Goal: Check status: Check status

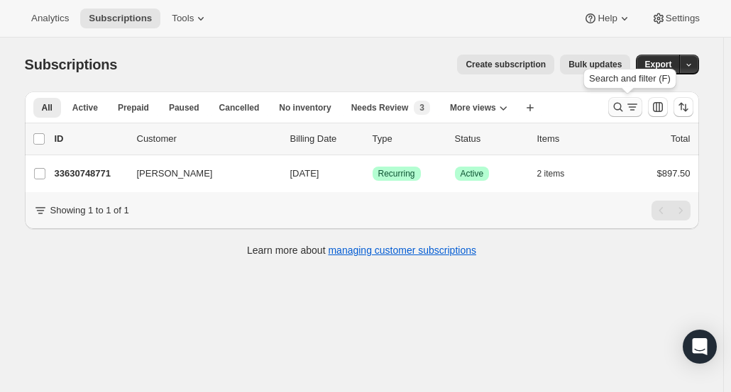
click at [625, 106] on icon "Search and filter results" at bounding box center [618, 107] width 14 height 14
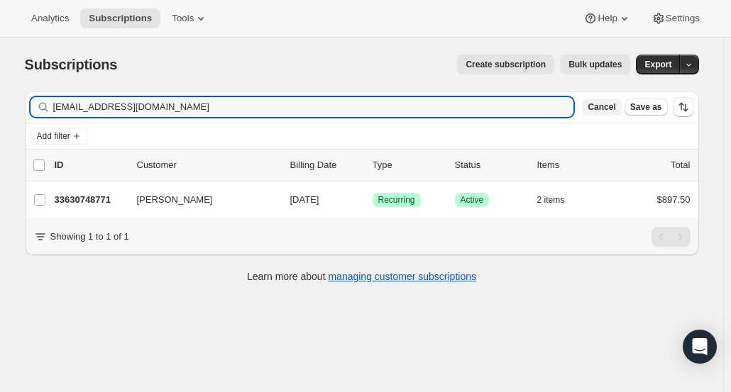
click at [608, 111] on span "Cancel" at bounding box center [602, 106] width 28 height 11
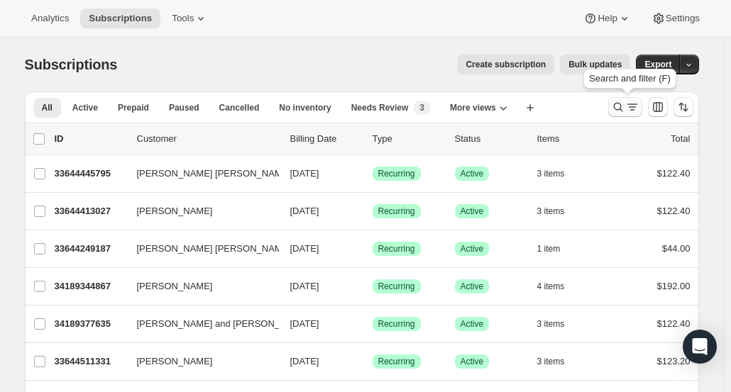
click at [625, 111] on icon "Search and filter results" at bounding box center [618, 107] width 14 height 14
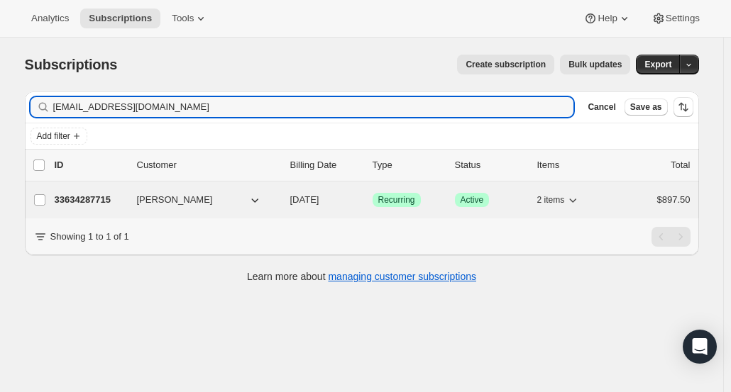
type input "[EMAIL_ADDRESS][DOMAIN_NAME]"
click at [66, 198] on p "33634287715" at bounding box center [90, 200] width 71 height 14
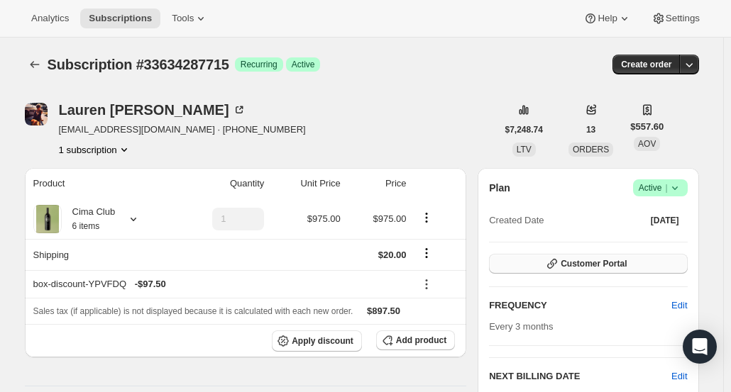
click at [544, 264] on button "Customer Portal" at bounding box center [588, 264] width 198 height 20
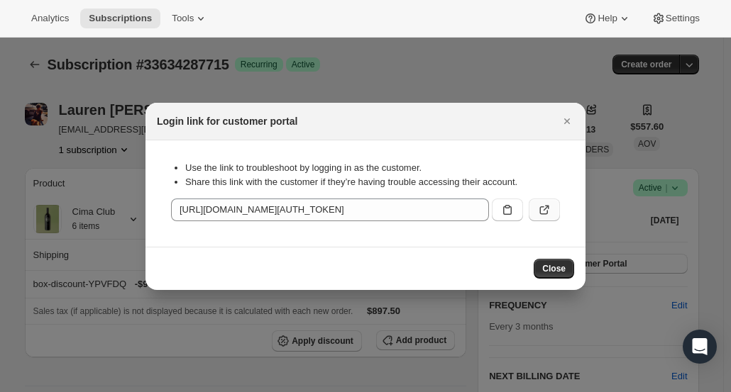
click at [551, 212] on icon ":rd4:" at bounding box center [544, 210] width 14 height 14
drag, startPoint x: 569, startPoint y: 121, endPoint x: 545, endPoint y: 118, distance: 24.4
click at [569, 121] on icon "Close" at bounding box center [567, 121] width 14 height 14
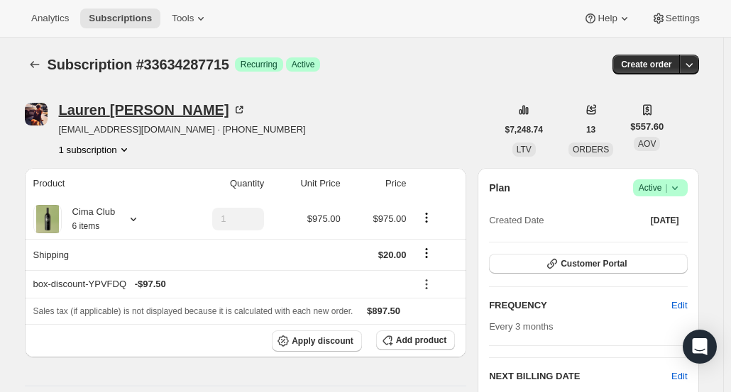
click at [101, 109] on div "Lauren Denault" at bounding box center [152, 110] width 187 height 14
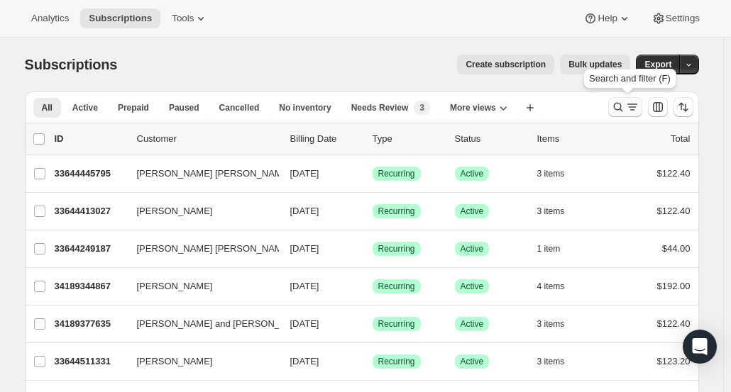
click at [625, 108] on icon "Search and filter results" at bounding box center [618, 107] width 14 height 14
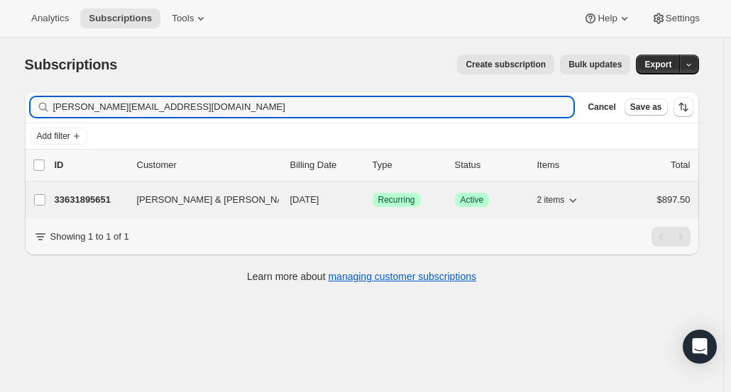
type input "warren@wmcwilliamsdds.com"
click at [97, 197] on p "33631895651" at bounding box center [90, 200] width 71 height 14
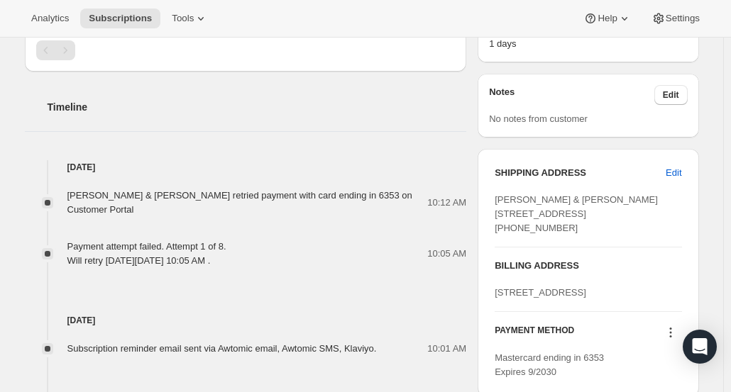
scroll to position [213, 0]
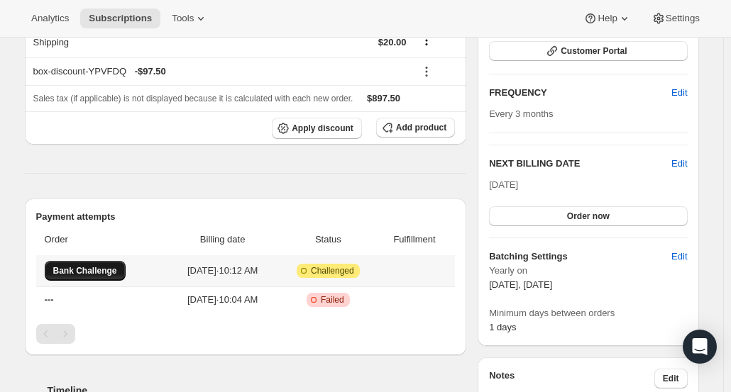
click at [83, 265] on span "Bank Challenge" at bounding box center [85, 270] width 64 height 11
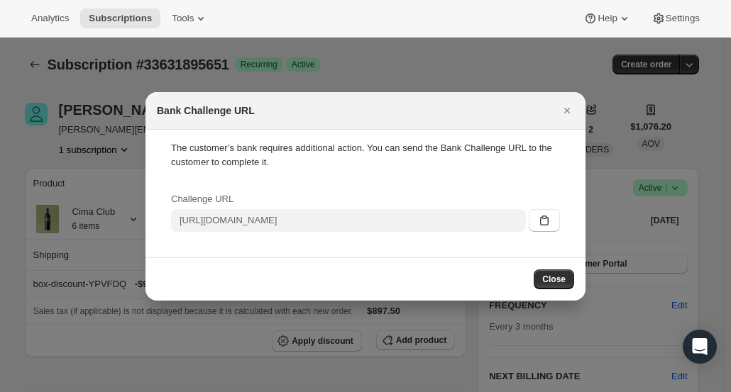
scroll to position [0, 0]
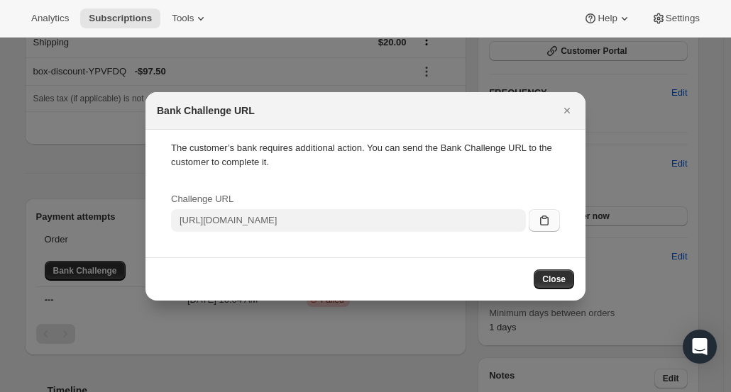
click at [542, 228] on button ":rbj:" at bounding box center [544, 220] width 31 height 23
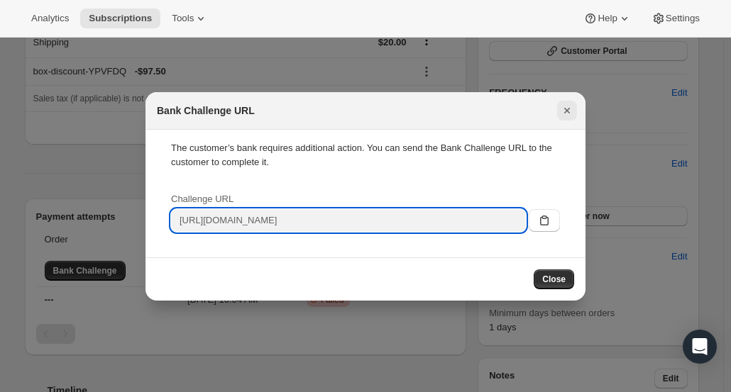
click at [568, 118] on button "Close" at bounding box center [567, 111] width 20 height 20
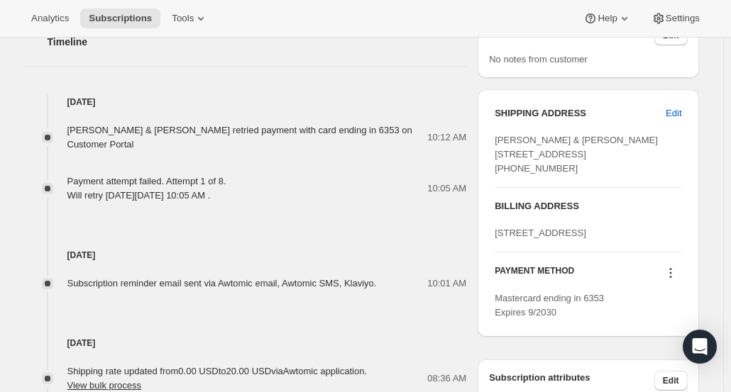
scroll to position [639, 0]
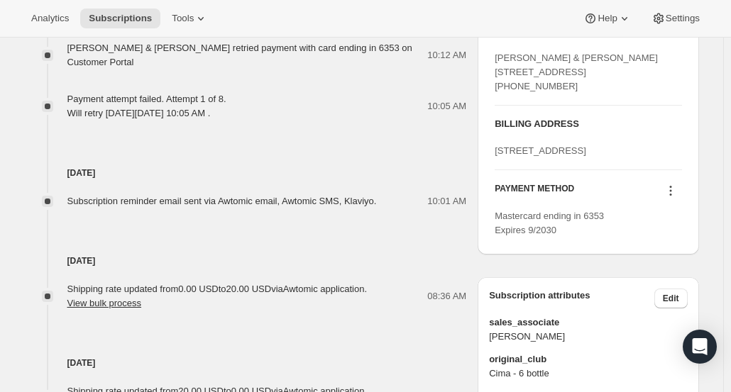
click at [678, 198] on icon at bounding box center [671, 191] width 14 height 14
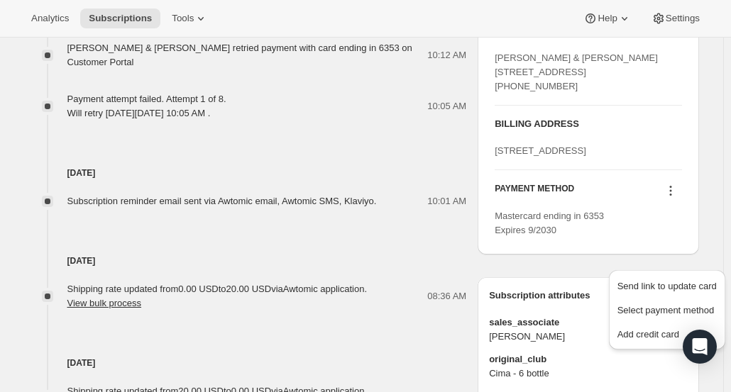
click at [671, 196] on icon at bounding box center [670, 195] width 2 height 2
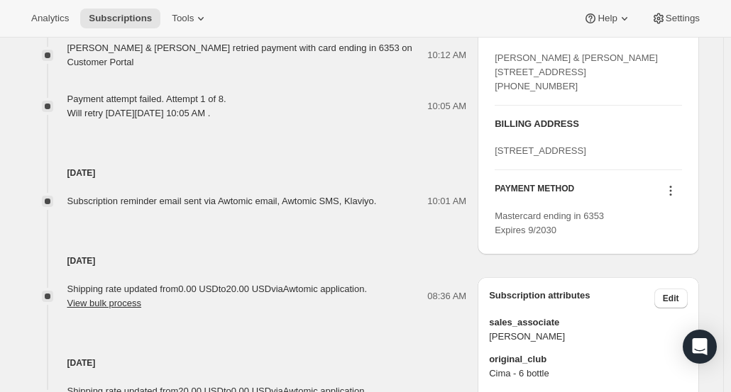
click at [671, 196] on icon at bounding box center [670, 195] width 2 height 2
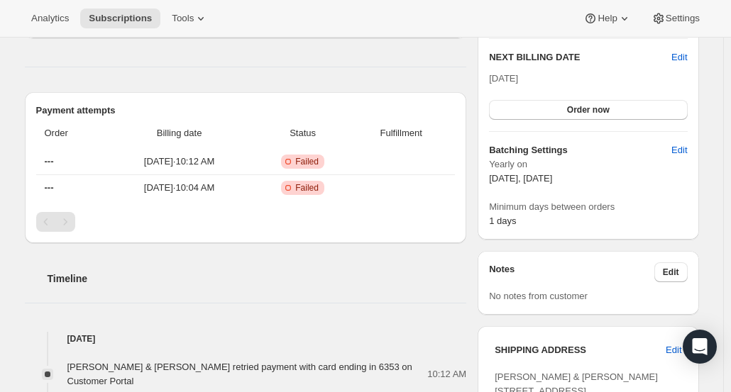
scroll to position [142, 0]
